Goal: Information Seeking & Learning: Understand process/instructions

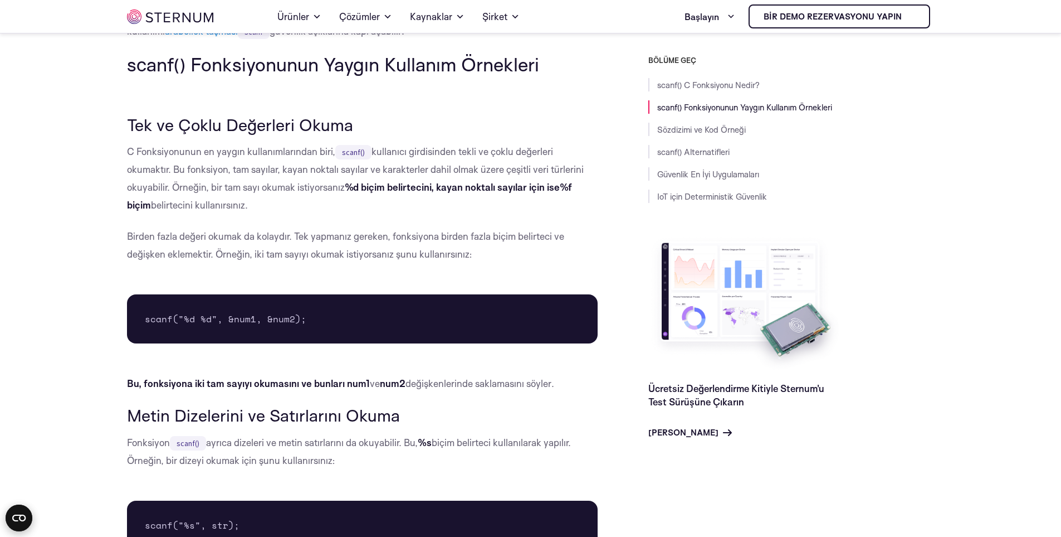
scroll to position [607, 0]
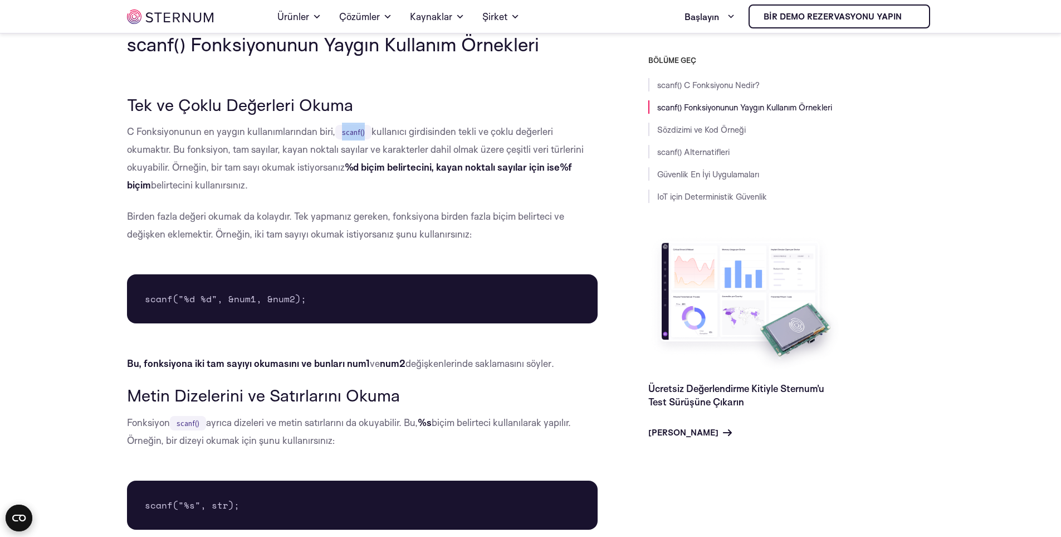
drag, startPoint x: 335, startPoint y: 130, endPoint x: 364, endPoint y: 134, distance: 29.9
click at [364, 134] on code "scanf()" at bounding box center [353, 132] width 36 height 14
click at [374, 173] on font "%d biçim belirtecini, kayan noktalı sayılar için ise" at bounding box center [452, 167] width 215 height 12
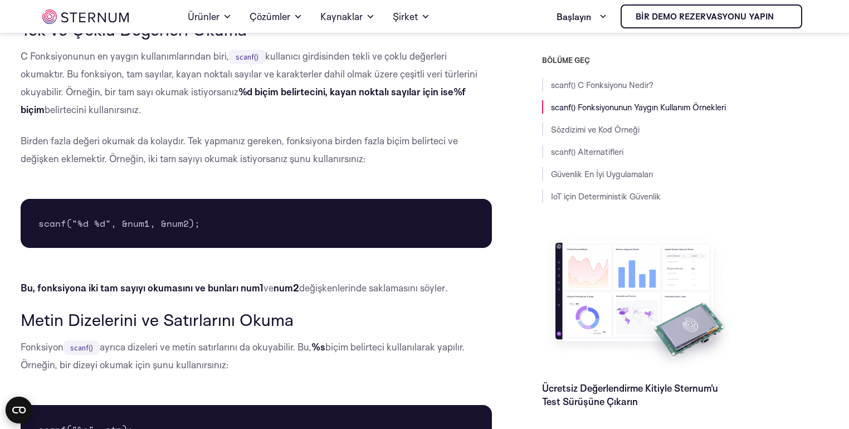
scroll to position [695, 0]
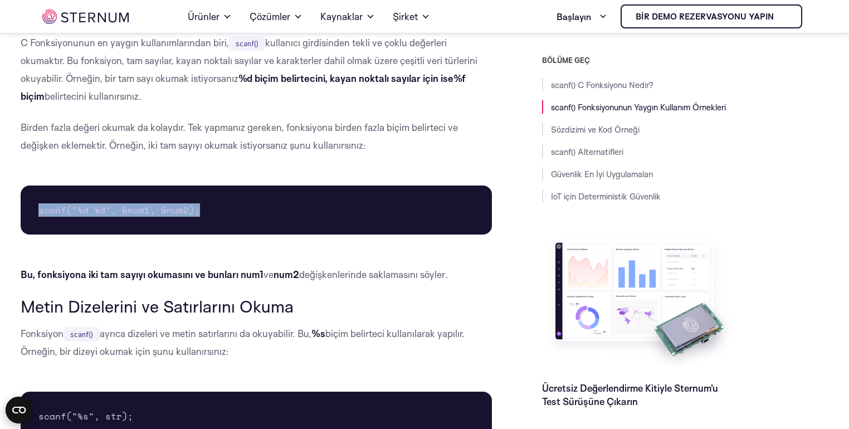
drag, startPoint x: 35, startPoint y: 209, endPoint x: 208, endPoint y: 211, distance: 173.8
click at [208, 211] on pre "scanf("%d %d", &num1, &num2);" at bounding box center [256, 210] width 471 height 49
click at [188, 216] on font "scanf("%d %d", &num1, &num2);" at bounding box center [119, 209] width 162 height 13
drag, startPoint x: 198, startPoint y: 210, endPoint x: 32, endPoint y: 220, distance: 166.3
click at [32, 220] on pre "scanf("%d %d", &num1, &num2);" at bounding box center [256, 210] width 471 height 49
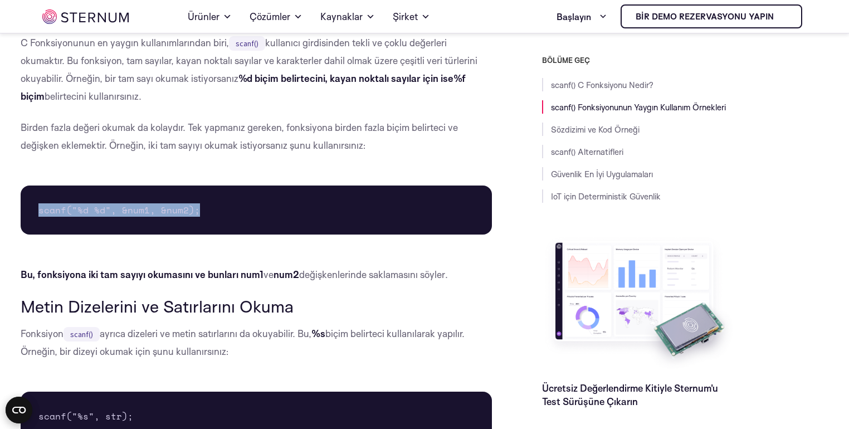
copy font "scanf("%d %d", &num1, &num2);"
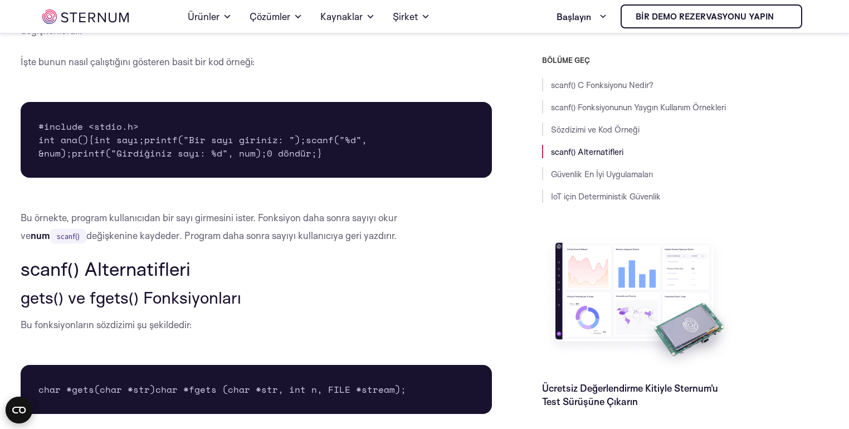
scroll to position [1587, 0]
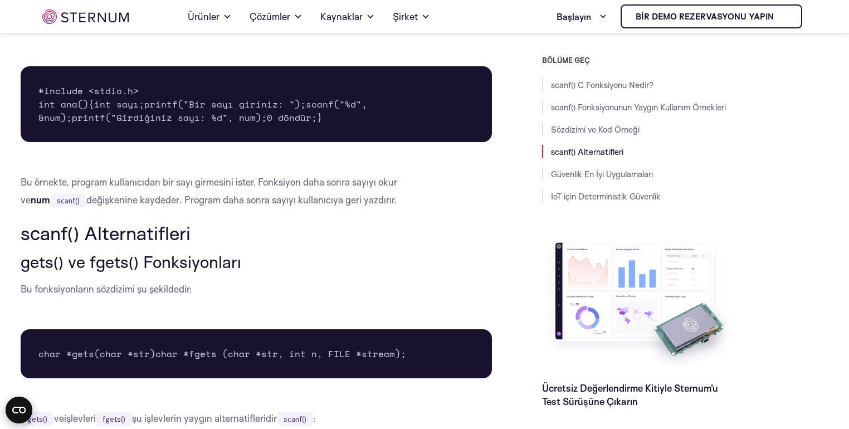
click at [144, 111] on font "printf("Bir sayı giriniz: ");" at bounding box center [225, 103] width 162 height 13
drag, startPoint x: 60, startPoint y: 124, endPoint x: 267, endPoint y: 161, distance: 210.5
click at [267, 142] on pre "#include <stdio.h> int ana() { int sayı; printf("Bir sayı giriniz: "); scanf("%…" at bounding box center [256, 104] width 471 height 76
copy pre "int sayı; printf("Bir sayı giriniz: "); scanf("%d", &num); printf("Girdiğiniz s…"
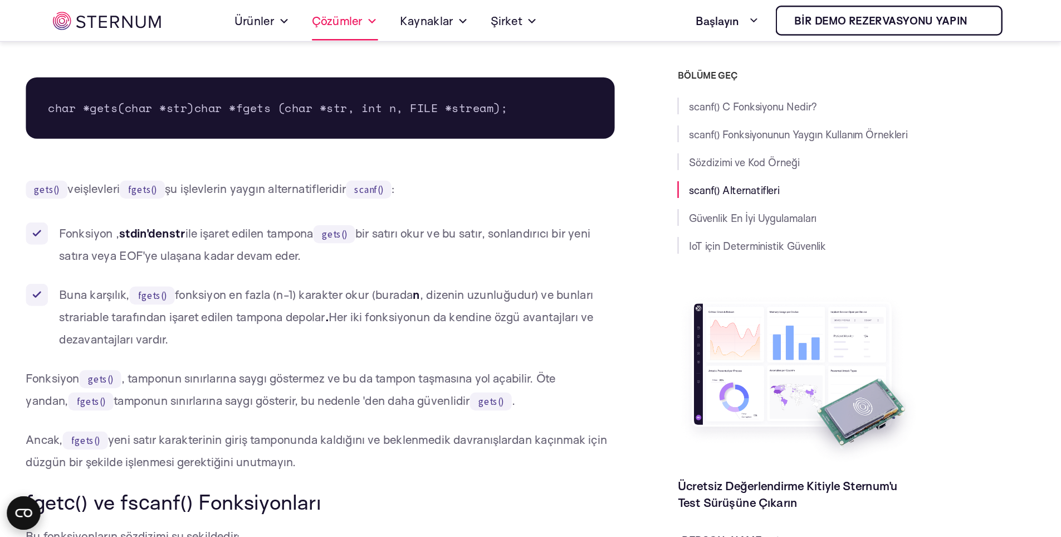
scroll to position [1855, 0]
